Goal: Task Accomplishment & Management: Manage account settings

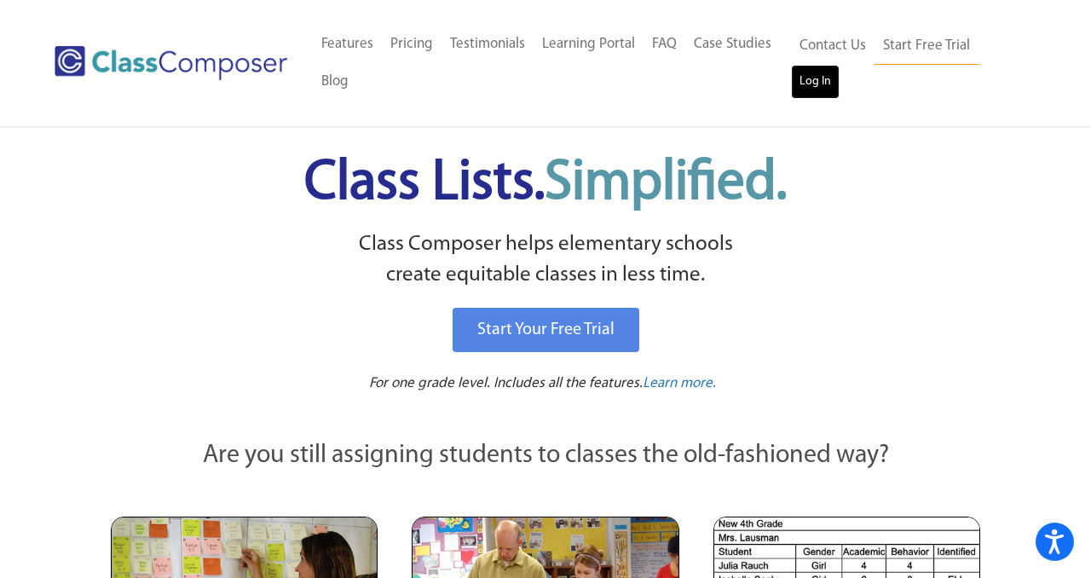
click at [798, 77] on link "Log In" at bounding box center [815, 82] width 49 height 34
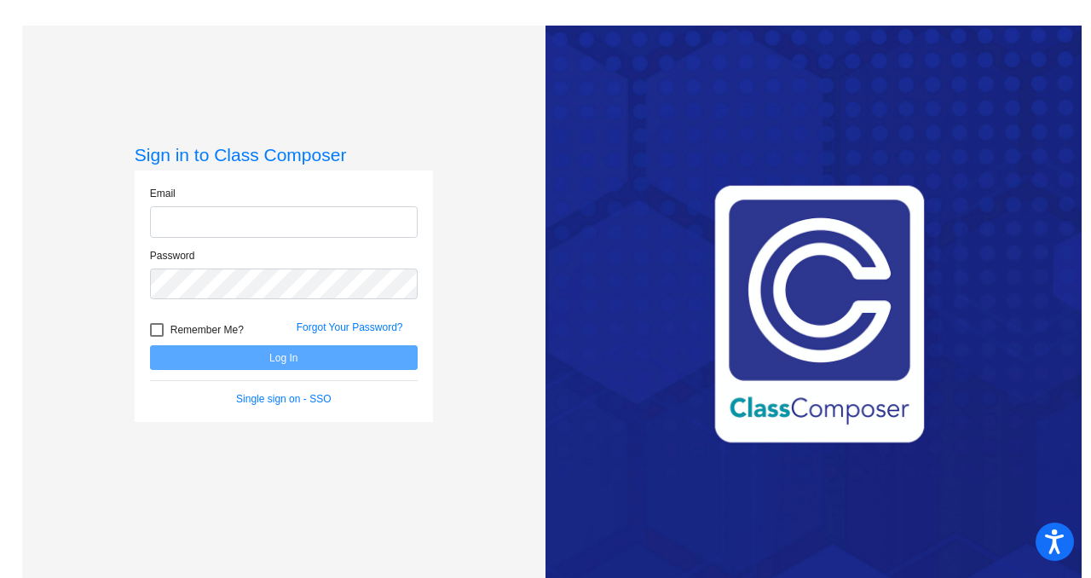
type input "[PERSON_NAME][EMAIL_ADDRESS][DOMAIN_NAME]"
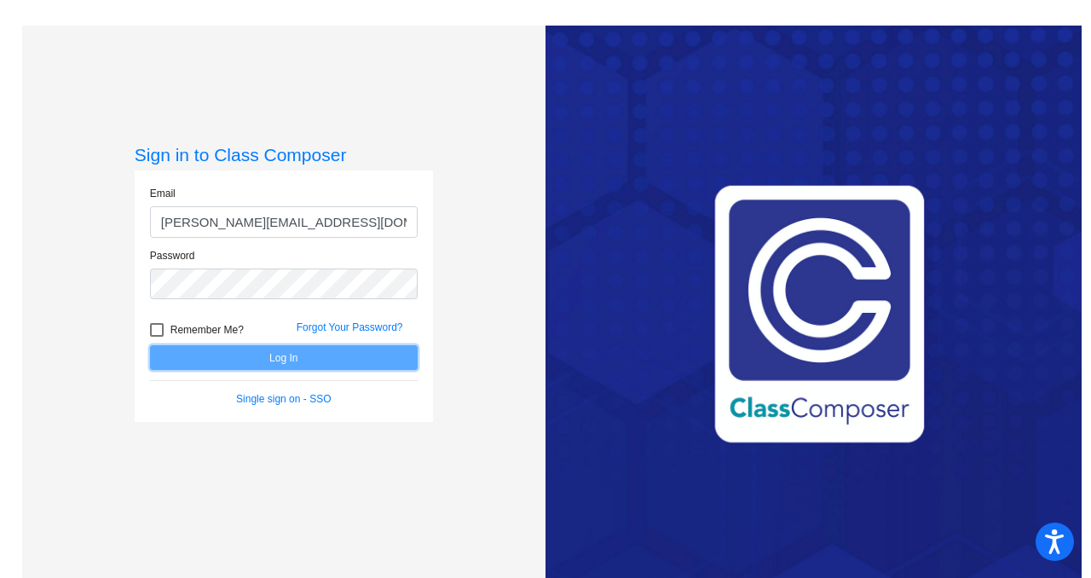
click at [285, 354] on button "Log In" at bounding box center [284, 357] width 268 height 25
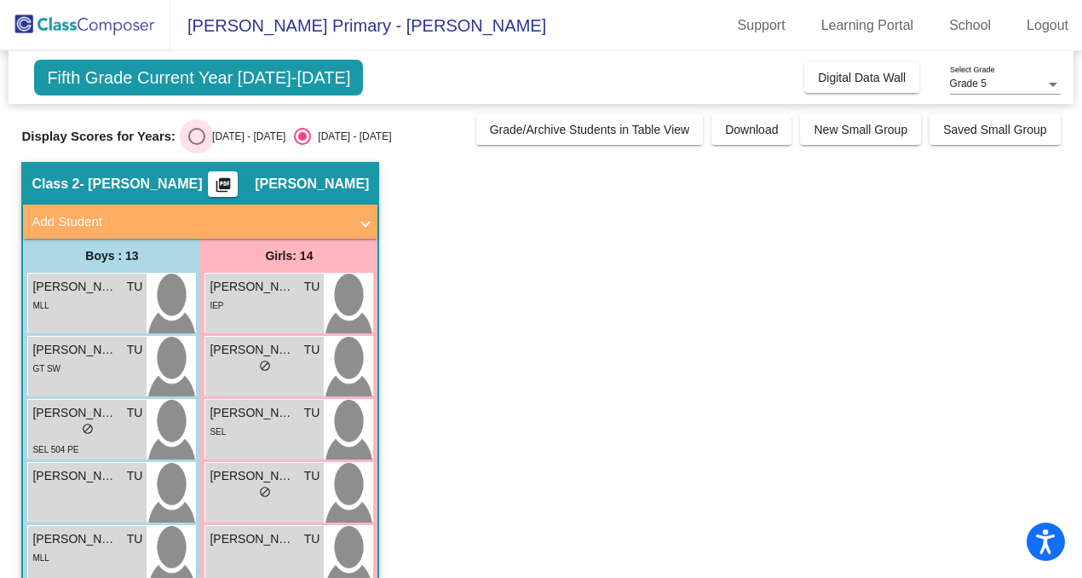
click at [188, 134] on div "Select an option" at bounding box center [196, 136] width 17 height 17
click at [196, 145] on input "[DATE] - [DATE]" at bounding box center [196, 145] width 1 height 1
radio input "true"
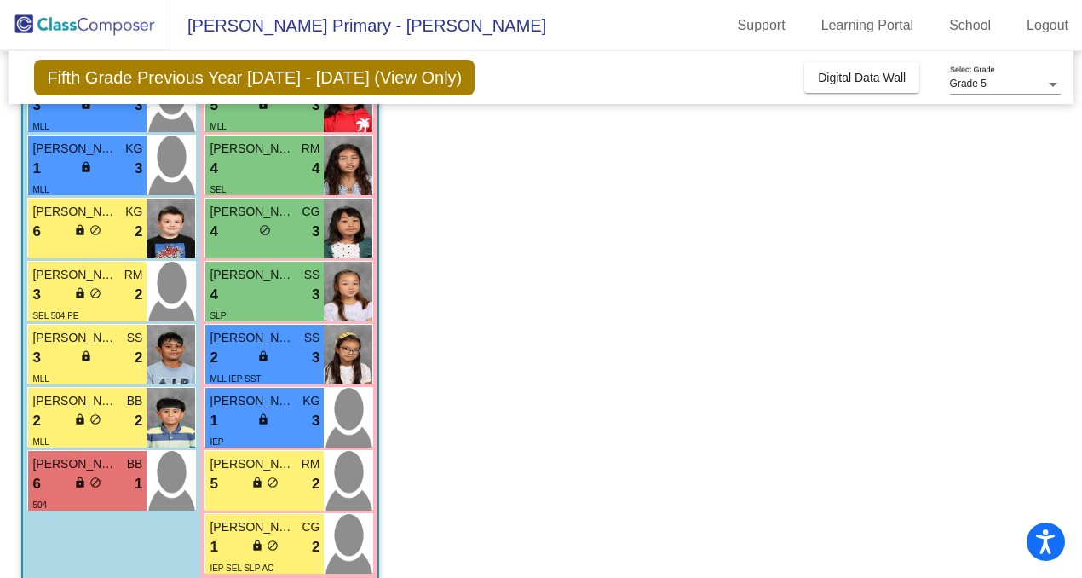
scroll to position [586, 0]
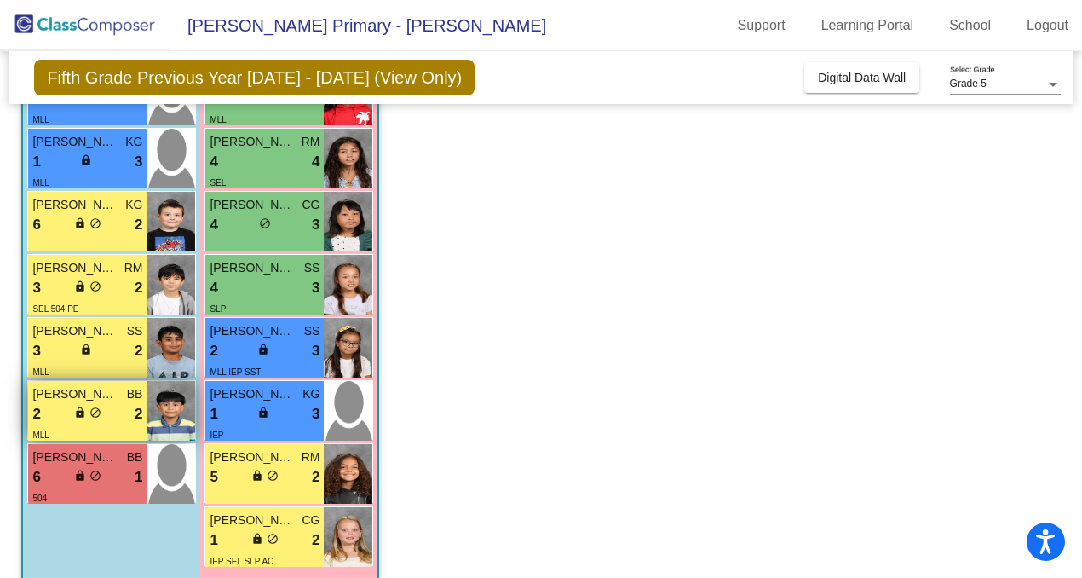
click at [98, 423] on div "2 lock do_not_disturb_alt 2" at bounding box center [87, 414] width 110 height 22
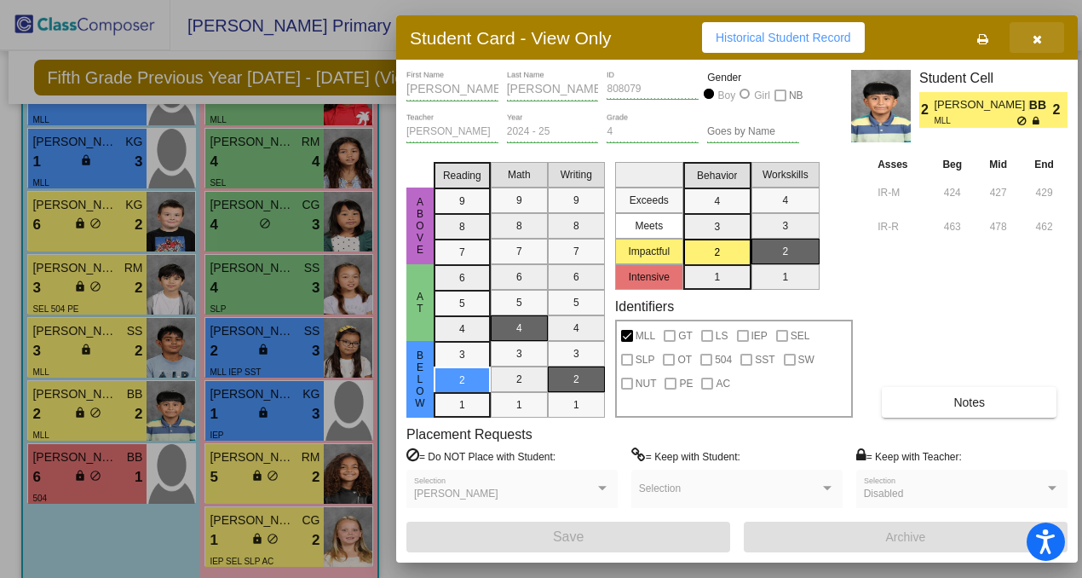
click at [1033, 41] on icon "button" at bounding box center [1037, 39] width 9 height 12
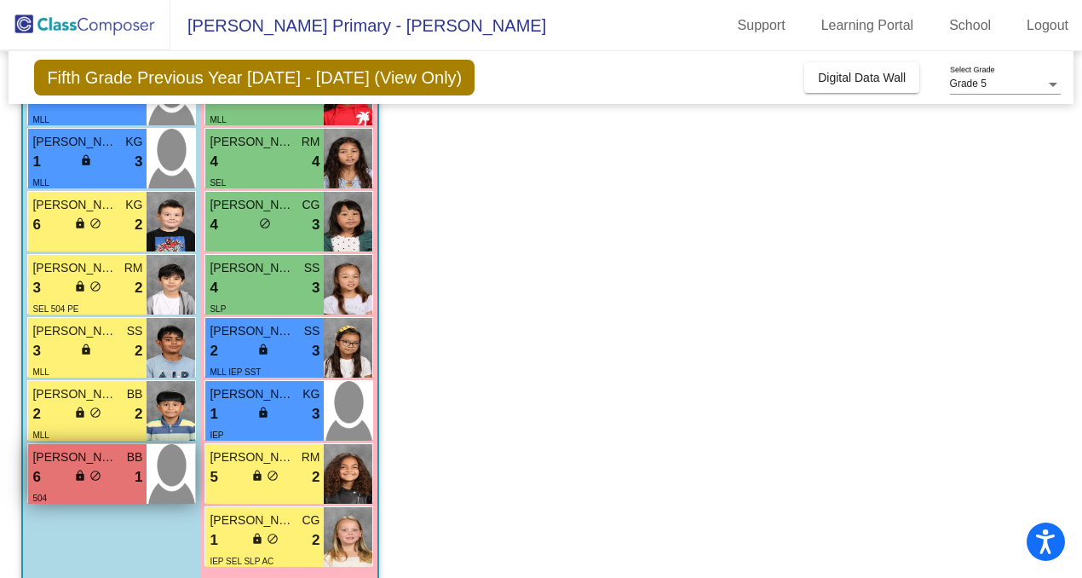
click at [84, 489] on div "504" at bounding box center [87, 497] width 110 height 18
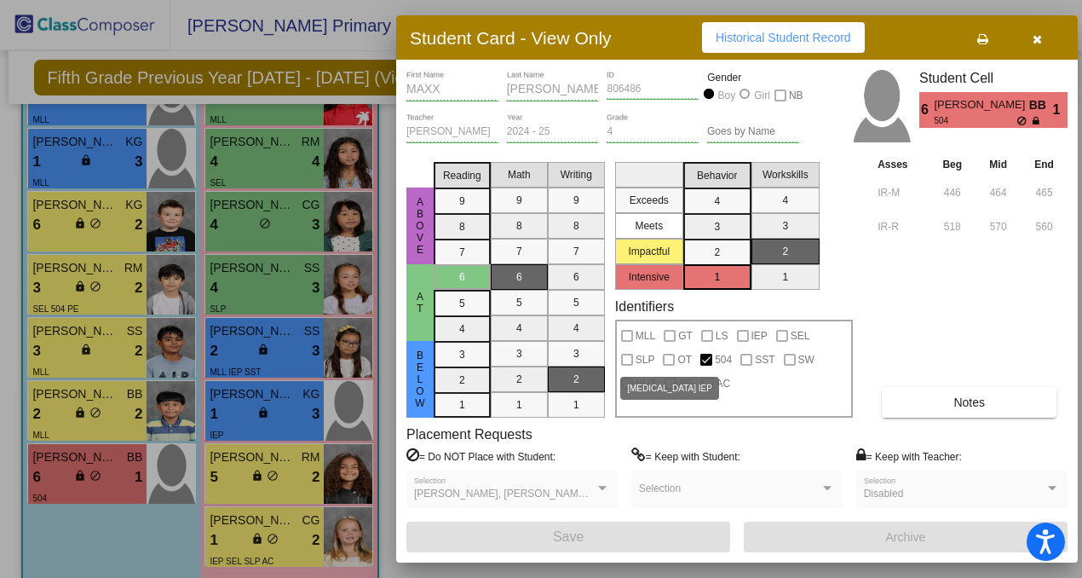
scroll to position [0, 0]
click at [573, 502] on div "[PERSON_NAME], [PERSON_NAME], [PERSON_NAME] Selection" at bounding box center [512, 492] width 196 height 31
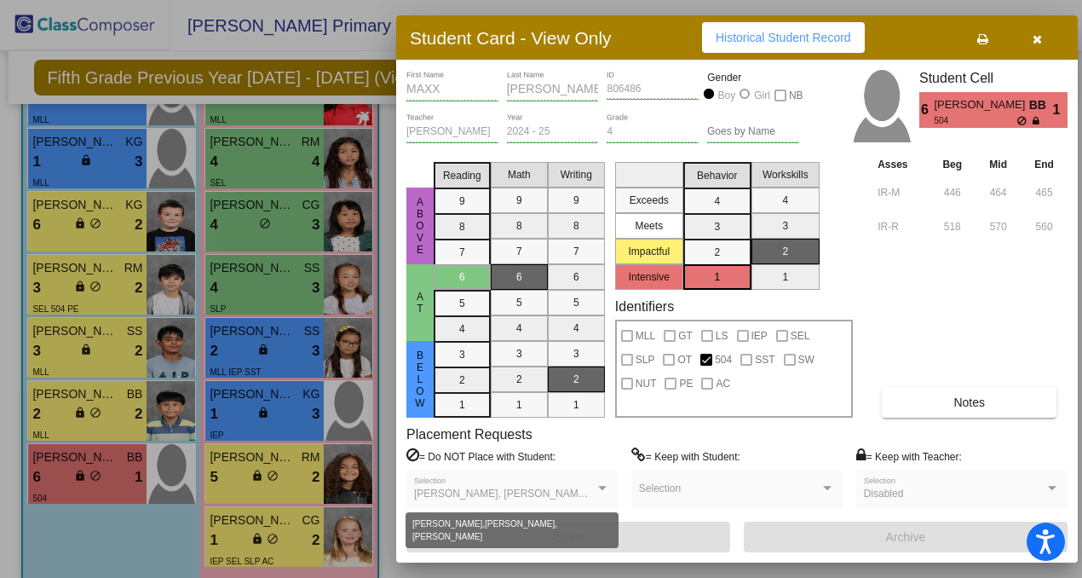
click at [573, 488] on span "[PERSON_NAME], [PERSON_NAME], [PERSON_NAME]" at bounding box center [545, 493] width 263 height 12
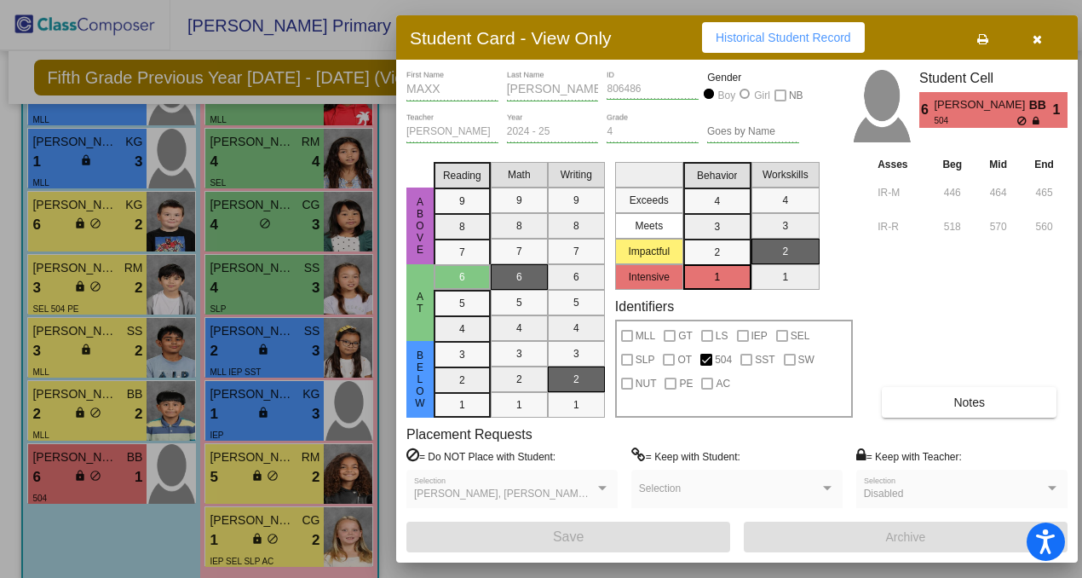
click at [559, 490] on span "[PERSON_NAME], [PERSON_NAME], [PERSON_NAME]" at bounding box center [545, 493] width 263 height 12
click at [1040, 32] on span "button" at bounding box center [1037, 38] width 9 height 14
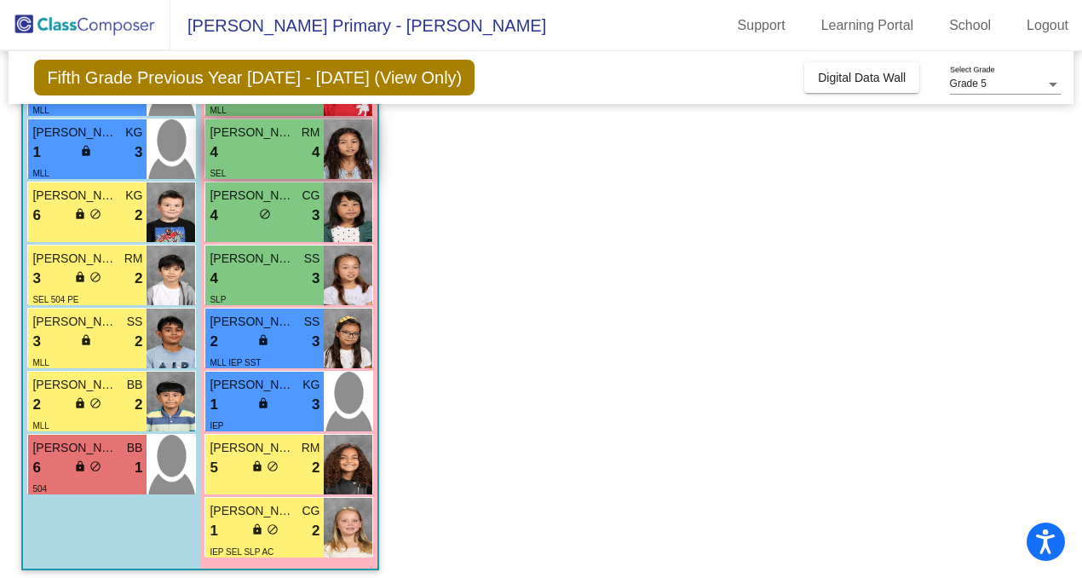
scroll to position [601, 0]
